Goal: Find specific page/section: Find specific page/section

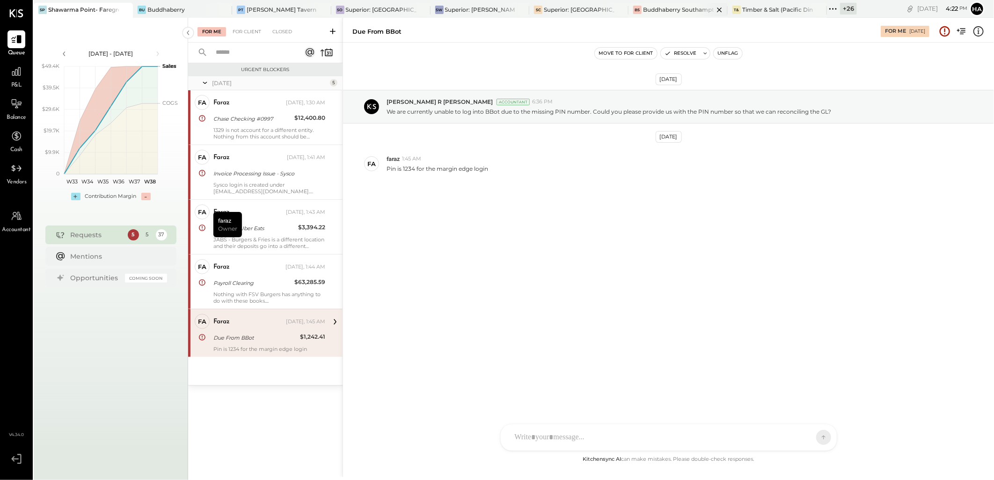
click at [659, 7] on div "Buddhaberry Southampton" at bounding box center [678, 10] width 71 height 8
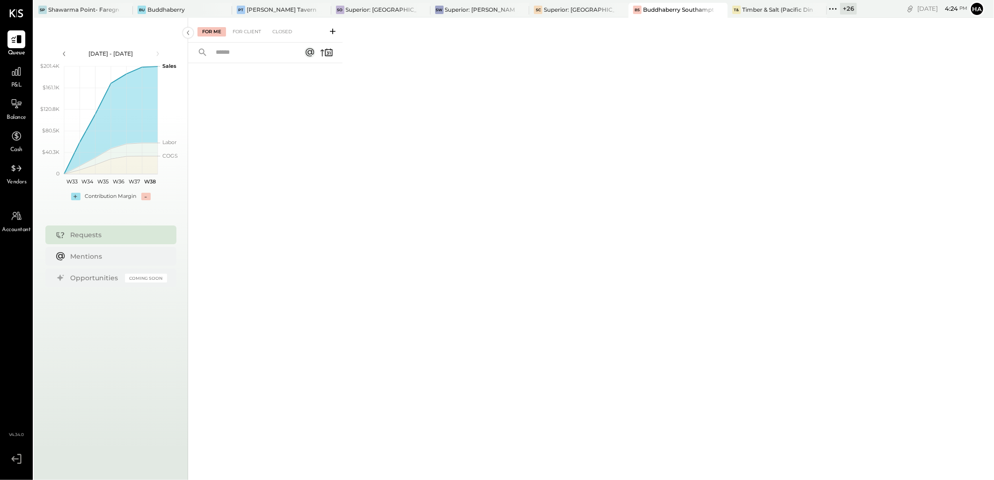
click at [844, 7] on div "+ 26" at bounding box center [848, 9] width 17 height 12
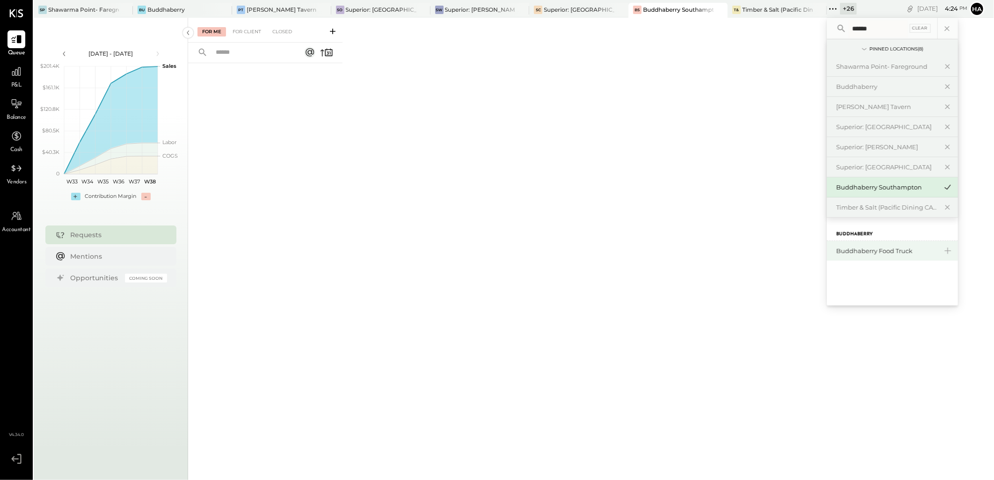
type input "******"
click at [893, 250] on div "Buddhaberry Food Truck" at bounding box center [886, 251] width 101 height 9
